Goal: Task Accomplishment & Management: Use online tool/utility

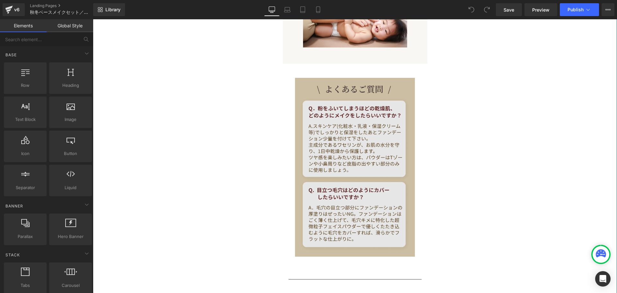
scroll to position [803, 0]
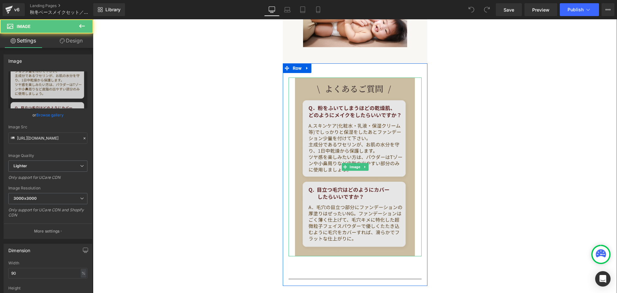
click at [309, 89] on img at bounding box center [355, 166] width 120 height 179
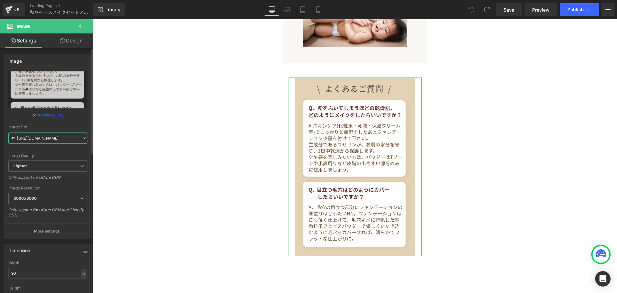
click at [51, 138] on input "https://ucarecdn.com/5c6415b9-744b-4073-b21a-1effe819d27c/-/format/auto/-/previ…" at bounding box center [47, 137] width 79 height 11
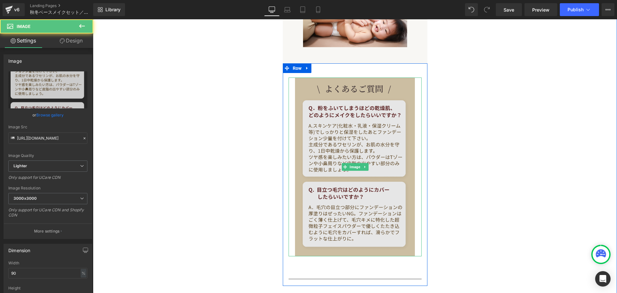
click at [296, 81] on img at bounding box center [355, 166] width 120 height 179
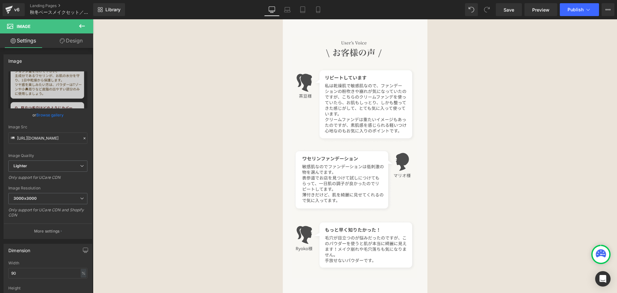
scroll to position [2889, 0]
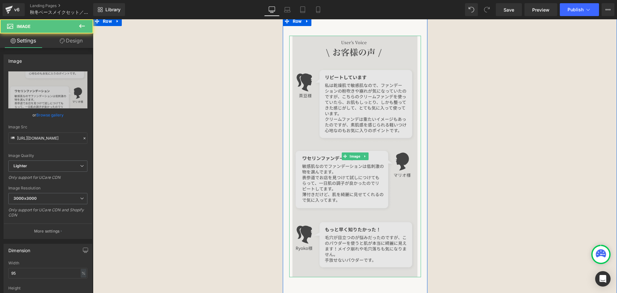
click at [318, 88] on img at bounding box center [354, 157] width 125 height 242
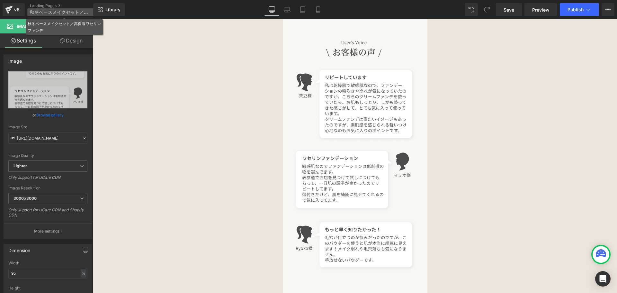
click at [36, 9] on p "秋冬ベースメイクセット／高保湿ワセリンファンデ" at bounding box center [64, 12] width 74 height 8
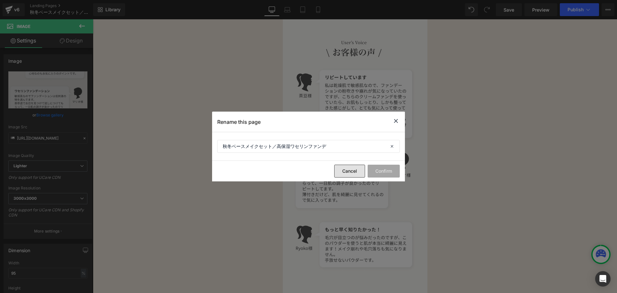
click at [348, 172] on button "Cancel" at bounding box center [349, 171] width 31 height 13
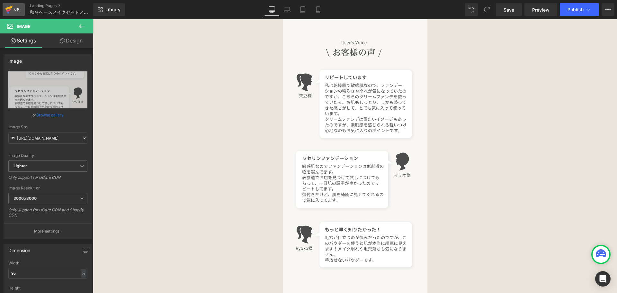
click at [11, 9] on icon at bounding box center [8, 10] width 4 height 3
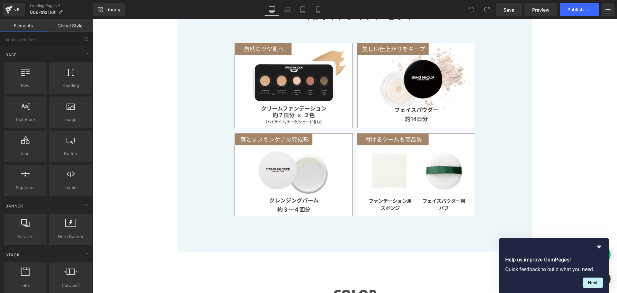
scroll to position [266, 0]
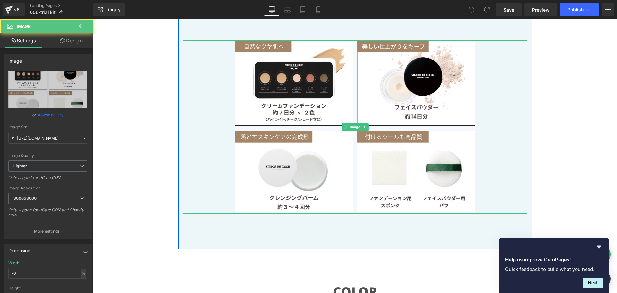
click at [321, 126] on img at bounding box center [355, 127] width 241 height 174
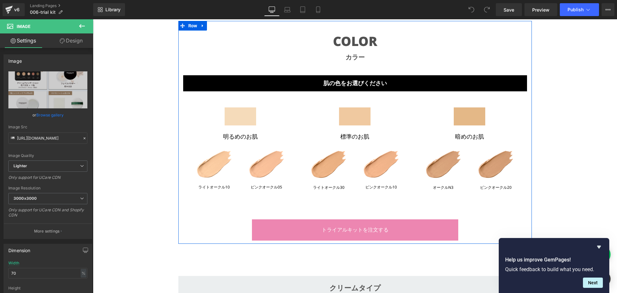
scroll to position [566, 0]
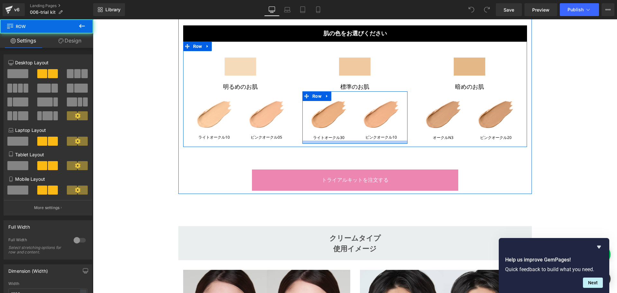
click at [342, 142] on div "Image ライトオークル30 Text Block Image ピンクオークル10 Text Block Row" at bounding box center [354, 117] width 105 height 52
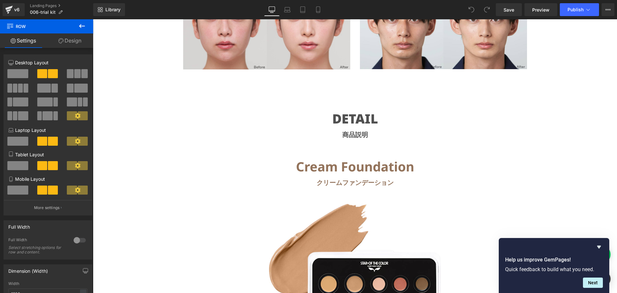
scroll to position [862, 0]
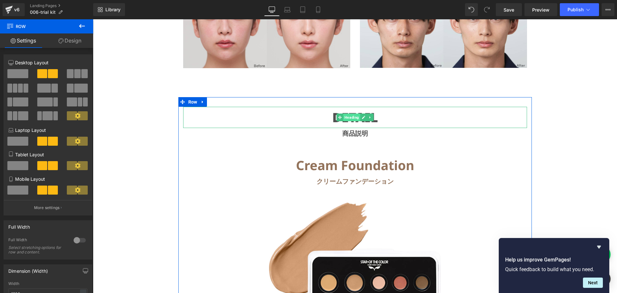
click at [356, 117] on span "Heading" at bounding box center [351, 117] width 17 height 8
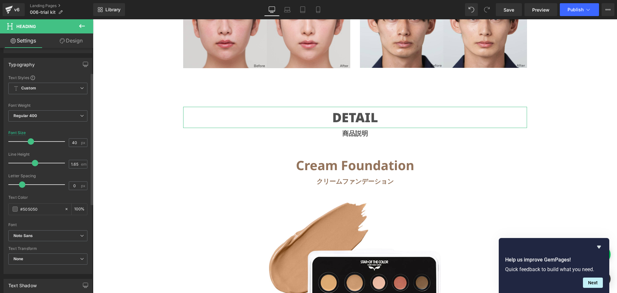
scroll to position [46, 0]
click at [80, 237] on icon at bounding box center [82, 235] width 4 height 4
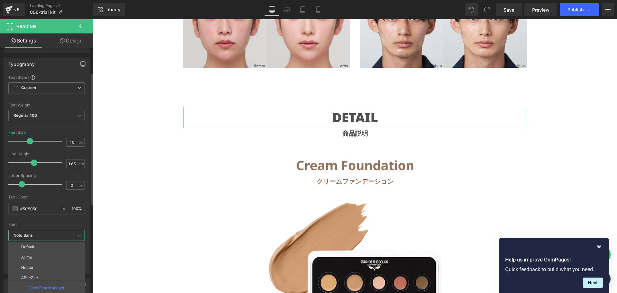
click at [78, 237] on icon at bounding box center [79, 235] width 4 height 4
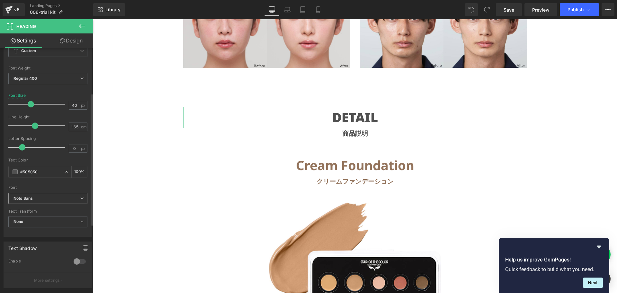
scroll to position [84, 0]
click at [80, 221] on icon at bounding box center [82, 221] width 4 height 4
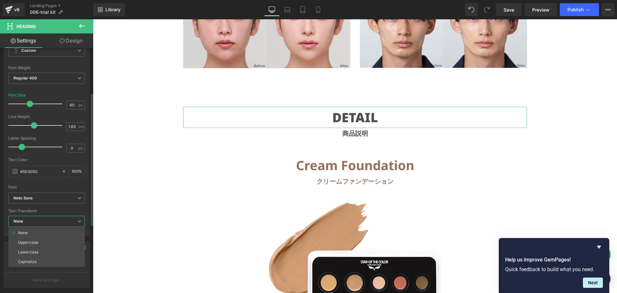
click at [80, 221] on icon at bounding box center [79, 221] width 4 height 4
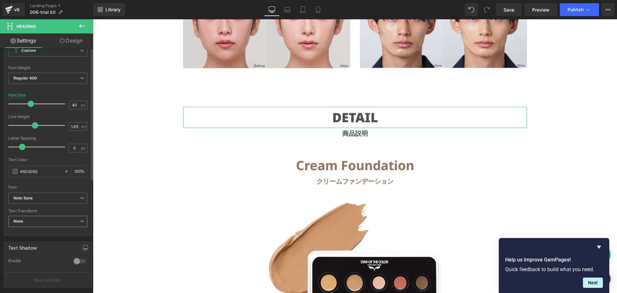
scroll to position [0, 0]
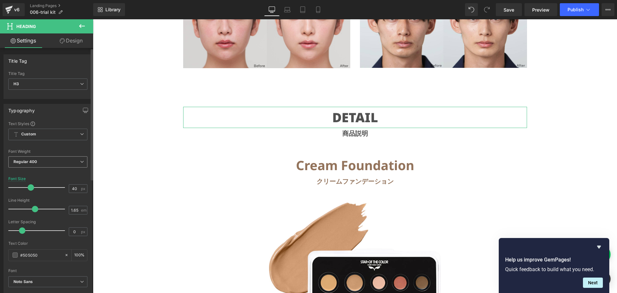
click at [81, 159] on span "Regular 400" at bounding box center [47, 161] width 79 height 11
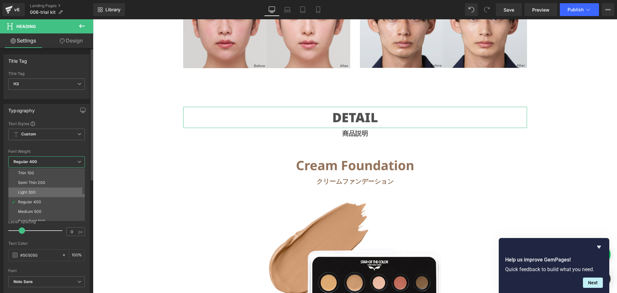
click at [53, 191] on li "Light 300" at bounding box center [47, 192] width 79 height 10
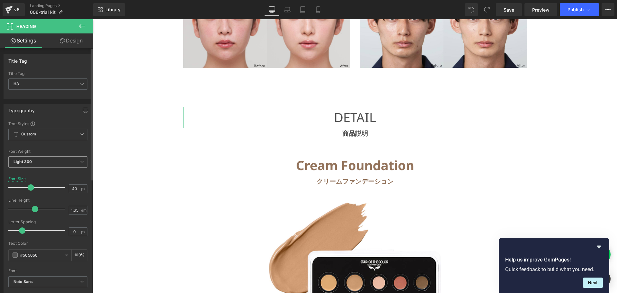
click at [82, 161] on span "Light 300" at bounding box center [47, 161] width 79 height 11
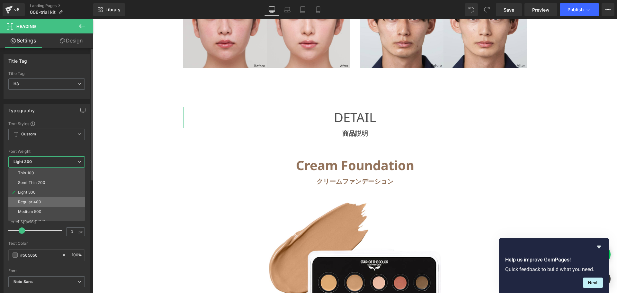
click at [53, 202] on li "Regular 400" at bounding box center [47, 202] width 79 height 10
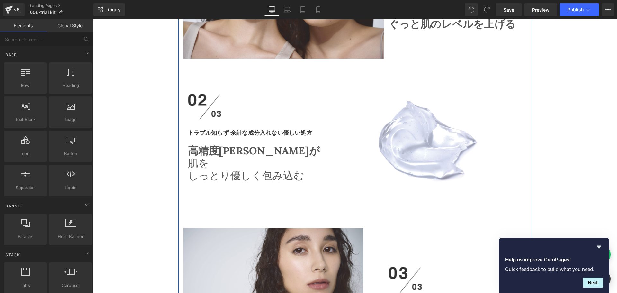
scroll to position [1337, 0]
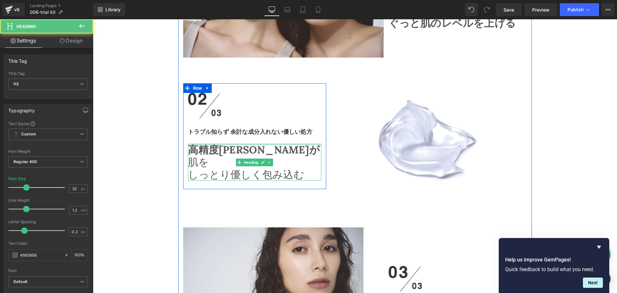
click at [264, 144] on div at bounding box center [255, 145] width 134 height 2
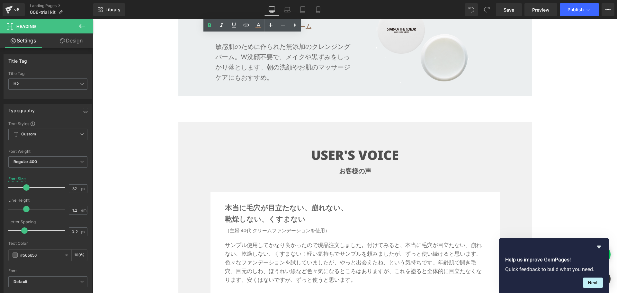
scroll to position [2353, 0]
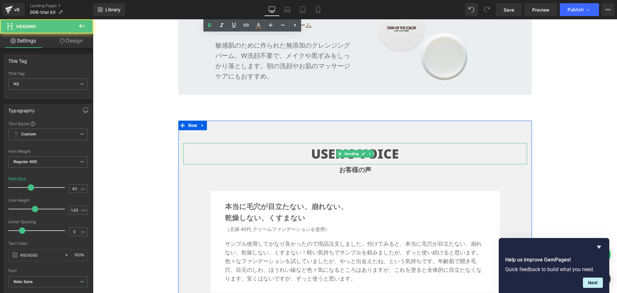
click at [351, 154] on div "USER'S VOICE Heading" at bounding box center [355, 153] width 344 height 21
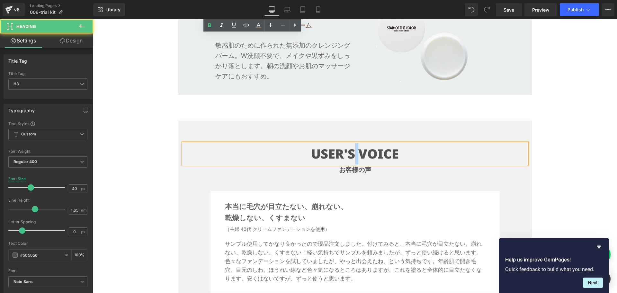
click at [351, 154] on strong "USER'S VOICE" at bounding box center [355, 154] width 88 height 18
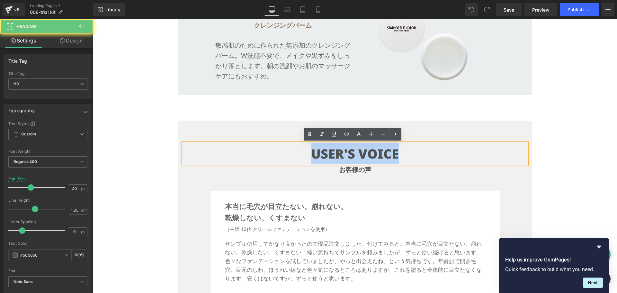
click at [351, 154] on strong "USER'S VOICE" at bounding box center [355, 154] width 88 height 18
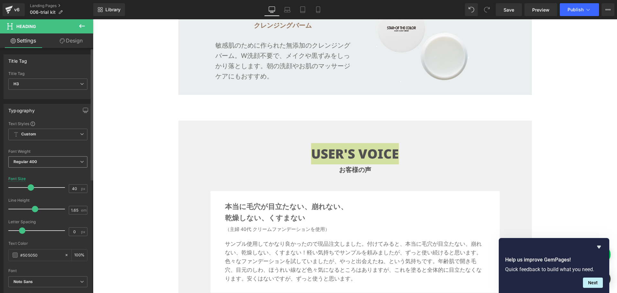
click at [80, 162] on icon at bounding box center [82, 162] width 4 height 4
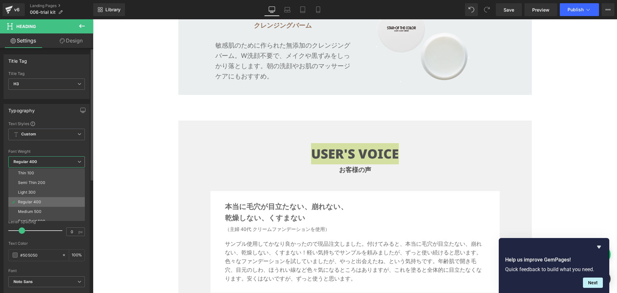
click at [50, 204] on li "Regular 400" at bounding box center [47, 202] width 79 height 10
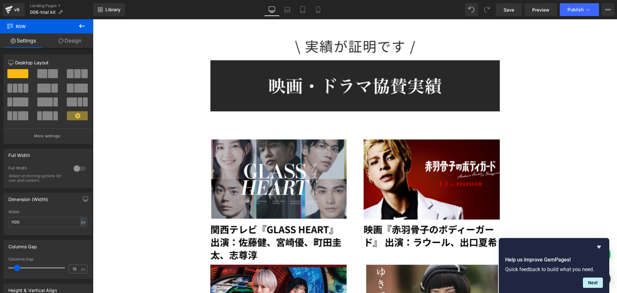
scroll to position [3382, 0]
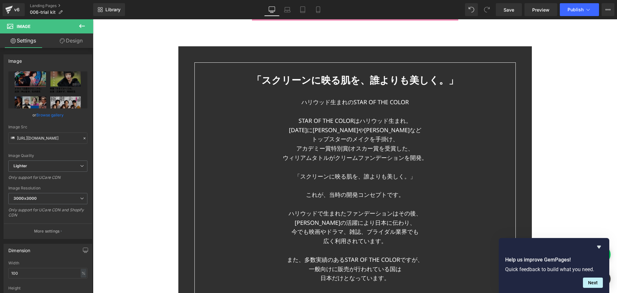
scroll to position [4556, 0]
